Goal: Use online tool/utility

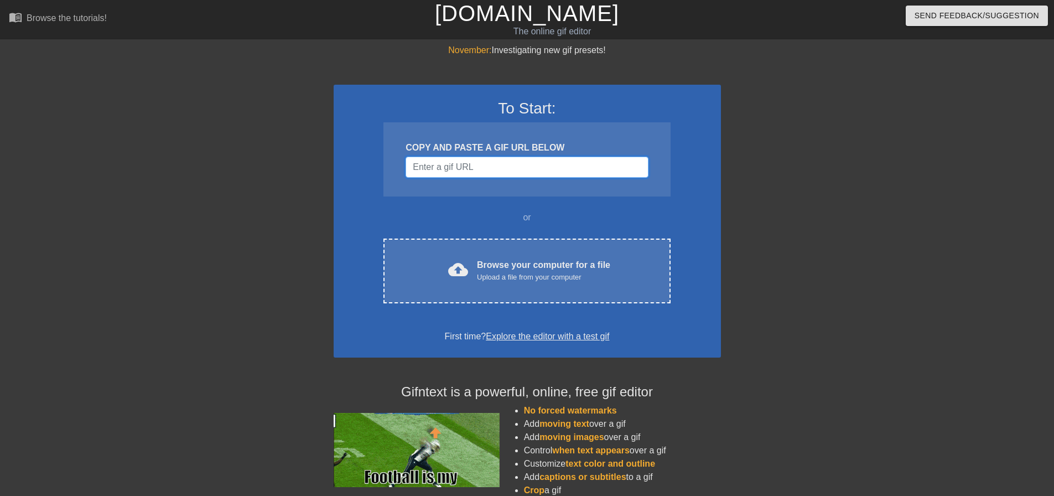
click at [467, 166] on input "Username" at bounding box center [526, 167] width 242 height 21
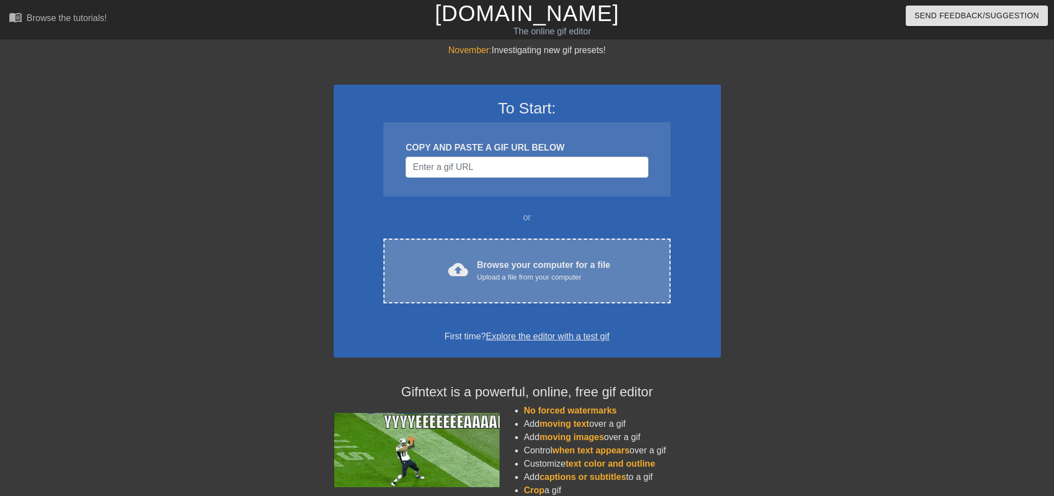
click at [499, 276] on div "Upload a file from your computer" at bounding box center [543, 277] width 133 height 11
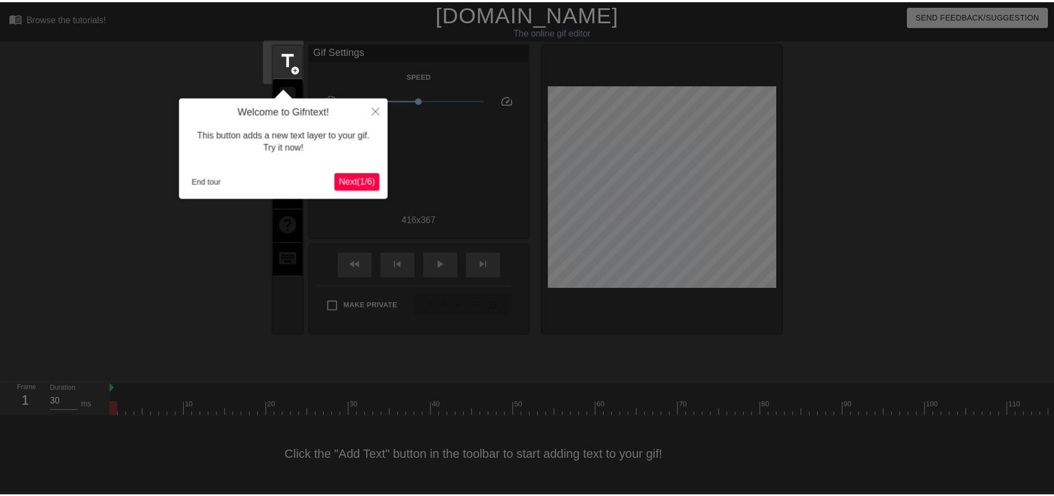
scroll to position [6, 0]
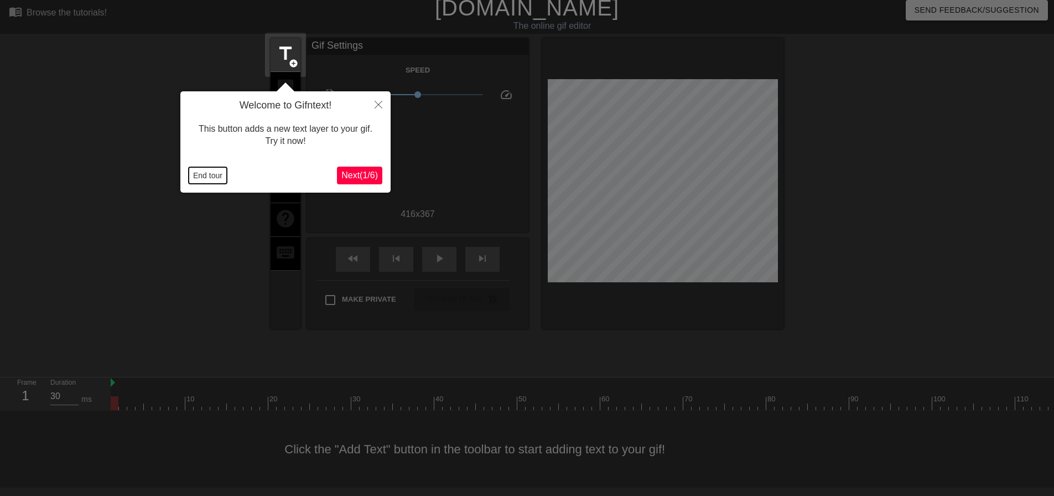
click at [215, 175] on button "End tour" at bounding box center [208, 175] width 38 height 17
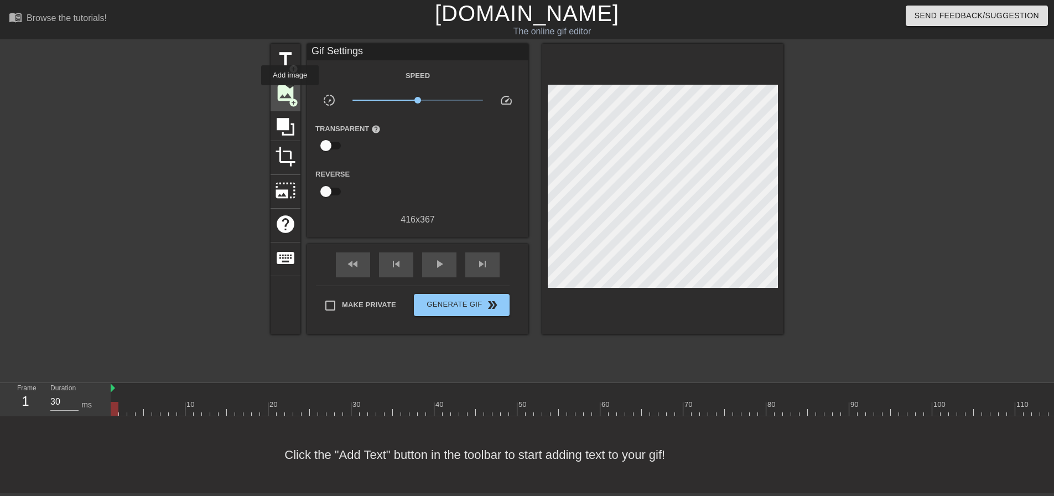
click at [290, 98] on span "add_circle" at bounding box center [293, 102] width 9 height 9
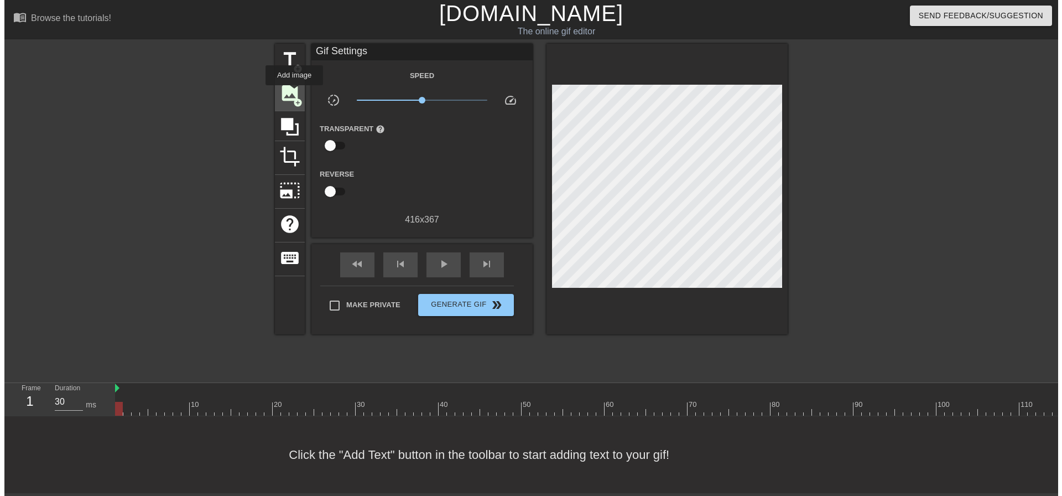
scroll to position [0, 0]
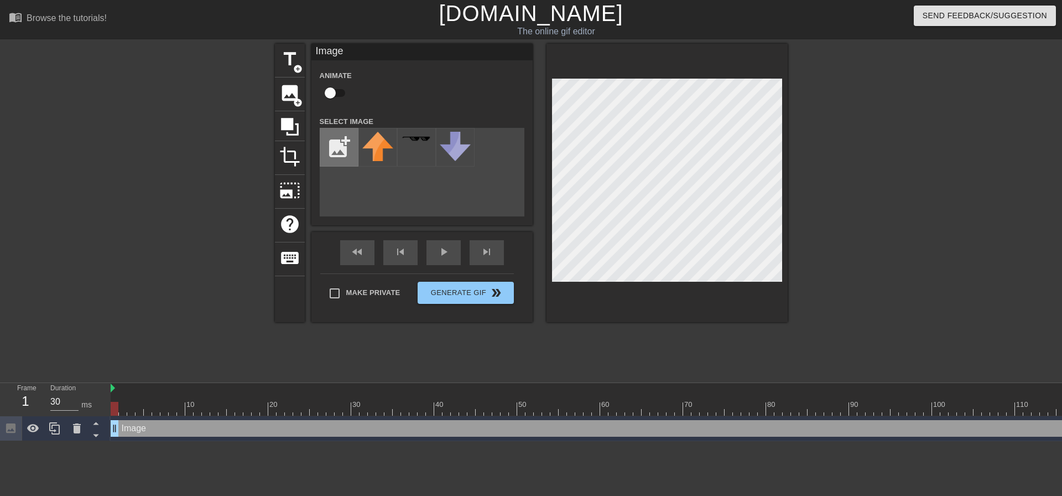
click at [345, 157] on input "file" at bounding box center [339, 147] width 38 height 38
type input "C:\fakepath\sketch-1757813507396.webp"
click at [612, 132] on div "title add_circle image add_circle crop photo_size_select_large help keyboard Im…" at bounding box center [531, 183] width 513 height 278
drag, startPoint x: 384, startPoint y: 152, endPoint x: 860, endPoint y: 339, distance: 511.3
click at [860, 339] on div "title add_circle image add_circle crop photo_size_select_large help keyboard Im…" at bounding box center [531, 210] width 1062 height 332
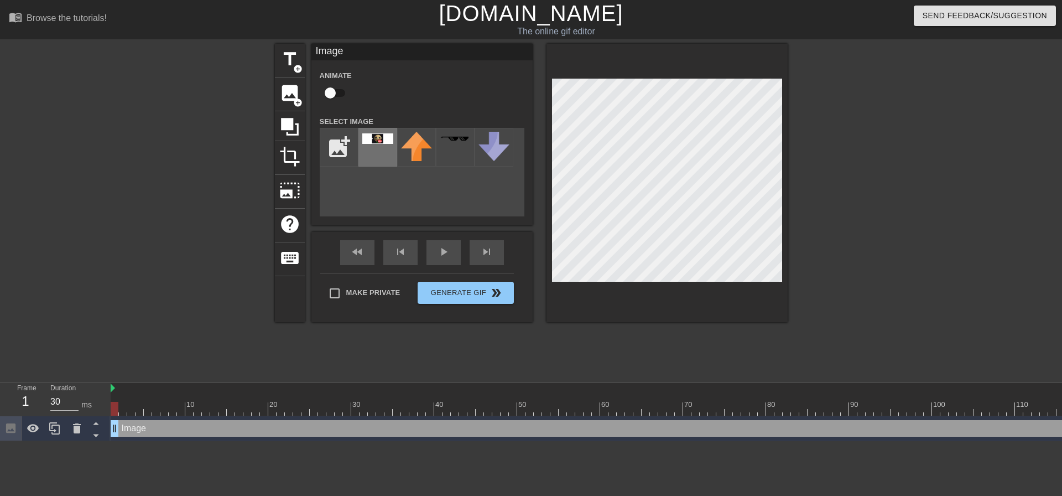
click at [380, 144] on img at bounding box center [377, 138] width 31 height 11
click at [377, 142] on img at bounding box center [377, 138] width 31 height 11
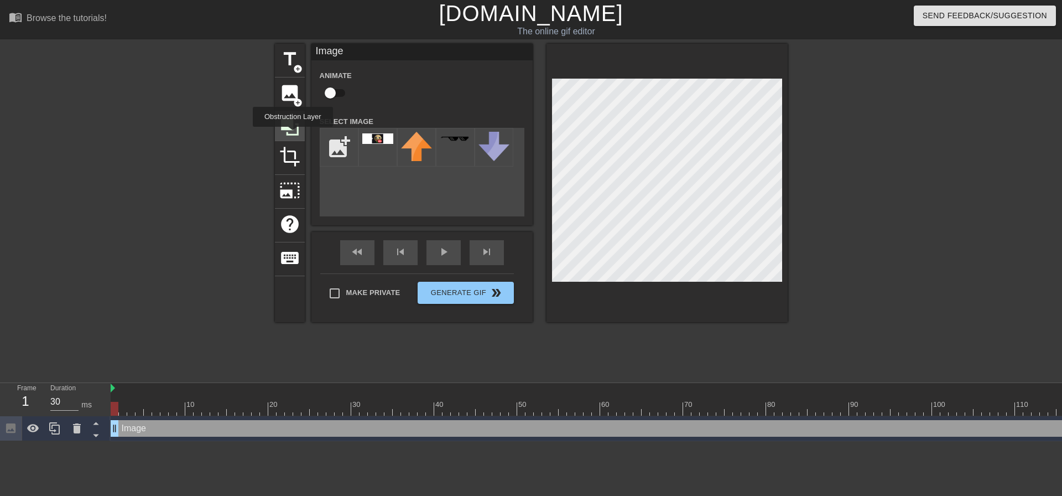
click at [292, 131] on icon at bounding box center [289, 126] width 21 height 21
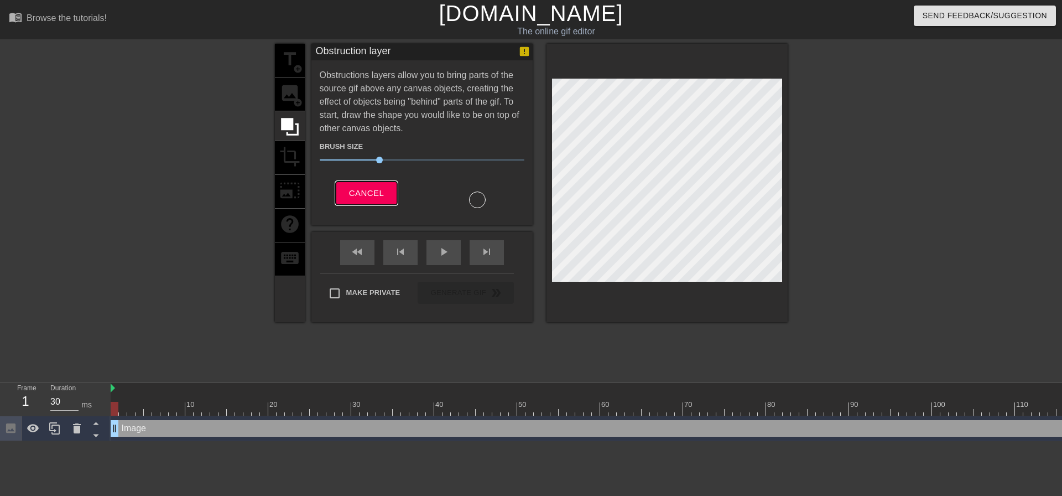
click at [368, 190] on span "Cancel" at bounding box center [366, 193] width 35 height 14
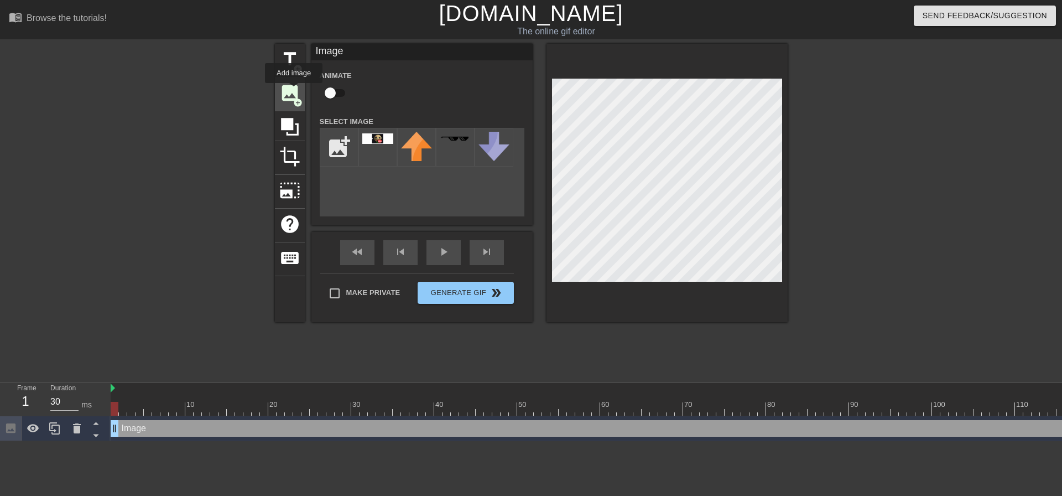
click at [294, 91] on span "image" at bounding box center [289, 92] width 21 height 21
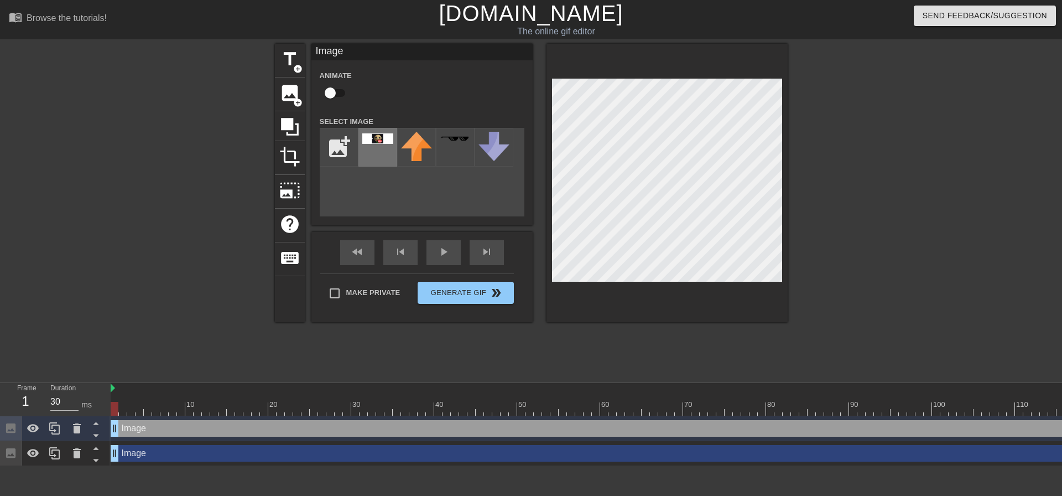
click at [373, 140] on img at bounding box center [377, 138] width 31 height 11
click at [873, 155] on div at bounding box center [884, 210] width 166 height 332
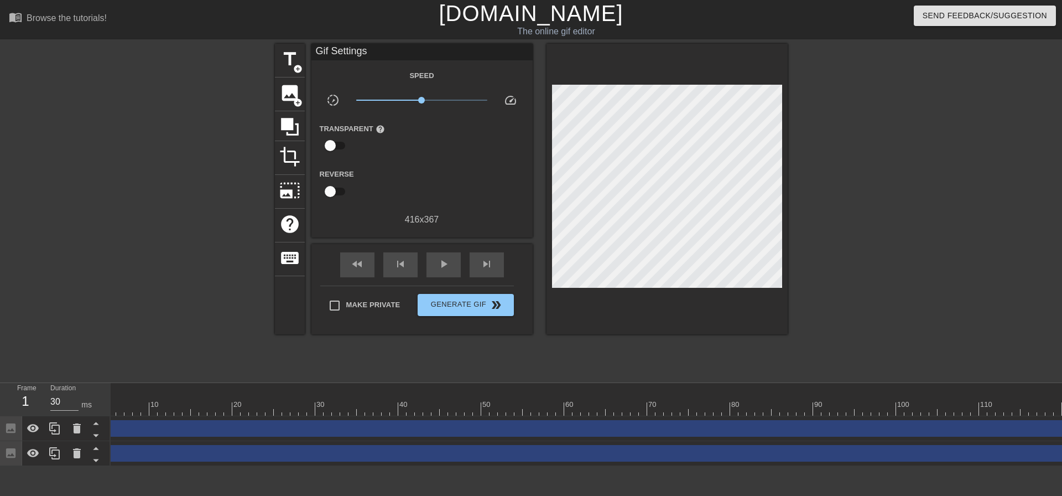
click at [157, 466] on html "menu_book Browse the tutorials! [DOMAIN_NAME] The online gif editor Send Feedba…" at bounding box center [531, 233] width 1062 height 466
click at [453, 263] on div "play_arrow" at bounding box center [443, 264] width 34 height 25
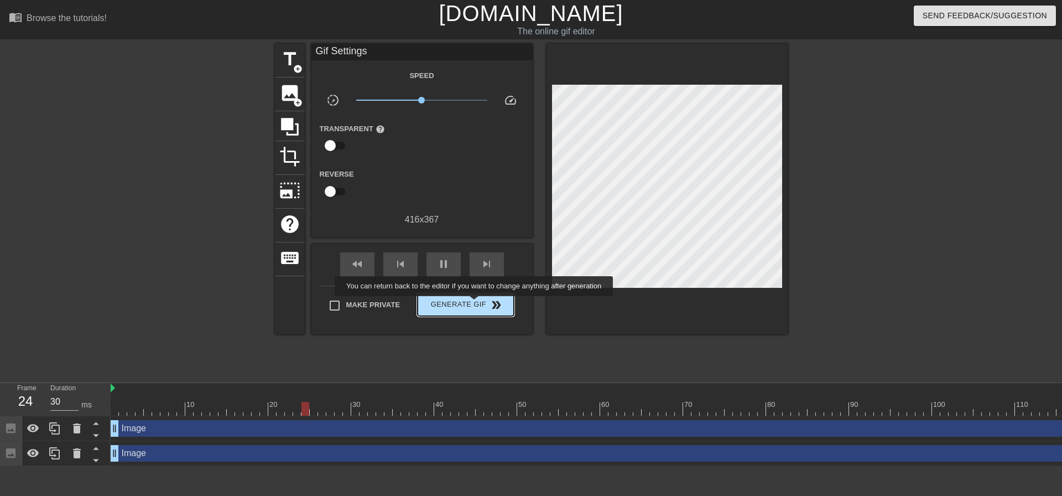
type input "40"
click at [475, 303] on span "Generate Gif double_arrow" at bounding box center [465, 304] width 87 height 13
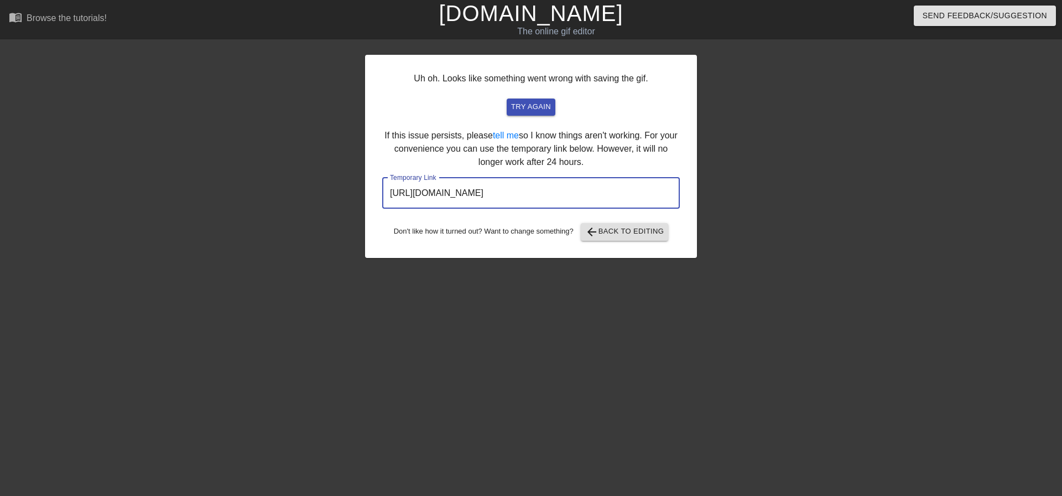
drag, startPoint x: 519, startPoint y: 188, endPoint x: 267, endPoint y: 179, distance: 251.8
click at [266, 179] on div "Uh oh. Looks like something went wrong with saving the gif. try again If this i…" at bounding box center [531, 210] width 1062 height 332
